Goal: Transaction & Acquisition: Register for event/course

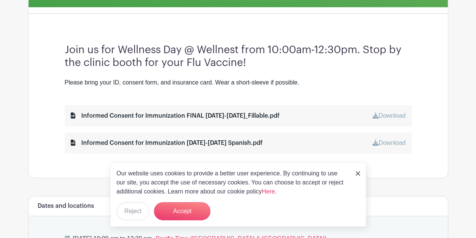
scroll to position [265, 0]
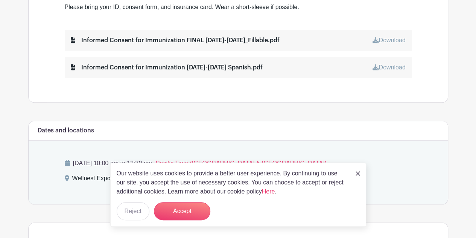
click at [356, 174] on img at bounding box center [358, 173] width 5 height 5
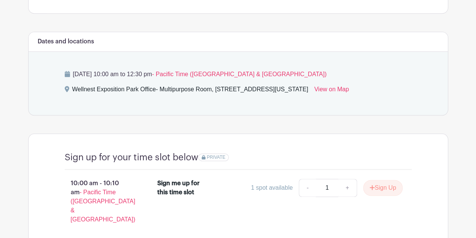
scroll to position [352, 0]
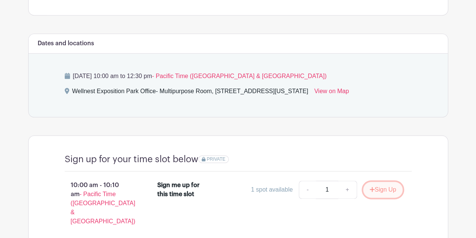
click at [380, 192] on button "Sign Up" at bounding box center [383, 190] width 40 height 16
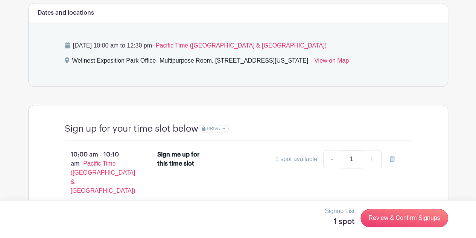
scroll to position [405, 0]
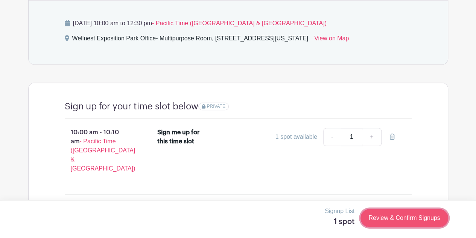
click at [387, 220] on link "Review & Confirm Signups" at bounding box center [404, 218] width 87 height 18
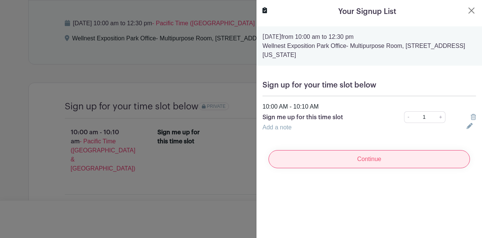
click at [349, 163] on input "Continue" at bounding box center [369, 159] width 201 height 18
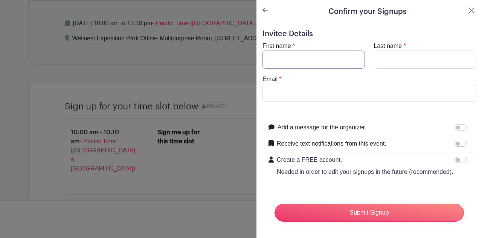
click at [274, 58] on input "First name" at bounding box center [313, 59] width 102 height 18
type input "KARRERA"
type input "LMFT"
drag, startPoint x: 344, startPoint y: 92, endPoint x: 273, endPoint y: 98, distance: 70.7
click at [273, 98] on input "[EMAIL_ADDRESS][DOMAIN_NAME]" at bounding box center [369, 93] width 214 height 18
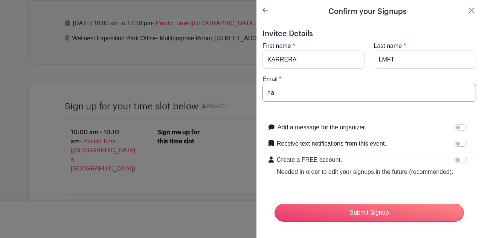
type input "h"
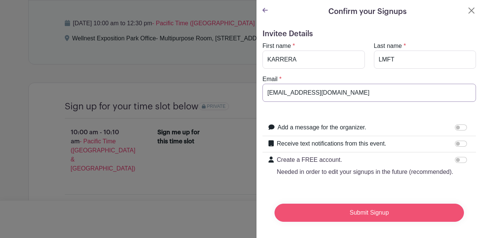
type input "[EMAIL_ADDRESS][DOMAIN_NAME]"
click at [371, 219] on input "Submit Signup" at bounding box center [369, 212] width 189 height 18
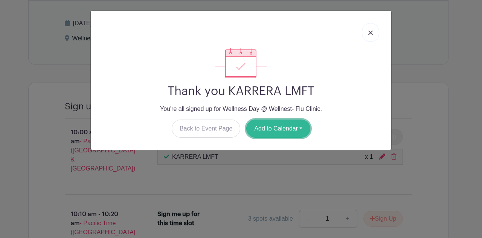
click at [270, 128] on button "Add to Calendar" at bounding box center [278, 128] width 64 height 18
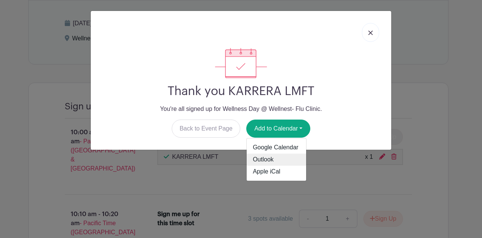
click at [267, 162] on link "Outlook" at bounding box center [277, 160] width 60 height 12
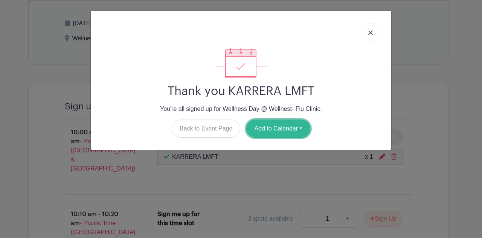
click at [288, 130] on button "Add to Calendar" at bounding box center [278, 128] width 64 height 18
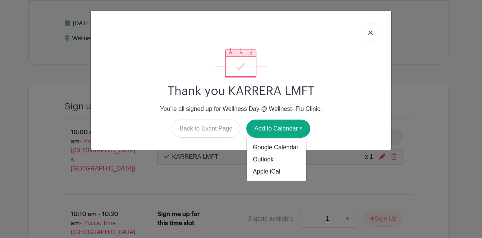
click at [359, 44] on div at bounding box center [241, 32] width 288 height 31
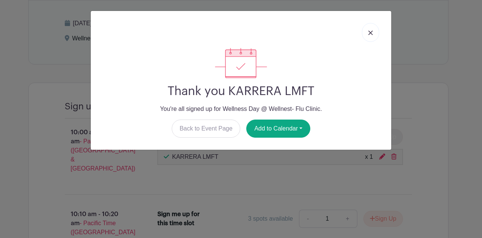
click at [367, 32] on link at bounding box center [370, 32] width 17 height 19
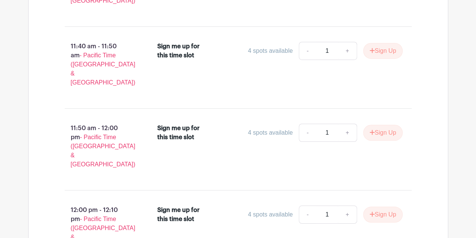
scroll to position [0, 0]
